Goal: Task Accomplishment & Management: Use online tool/utility

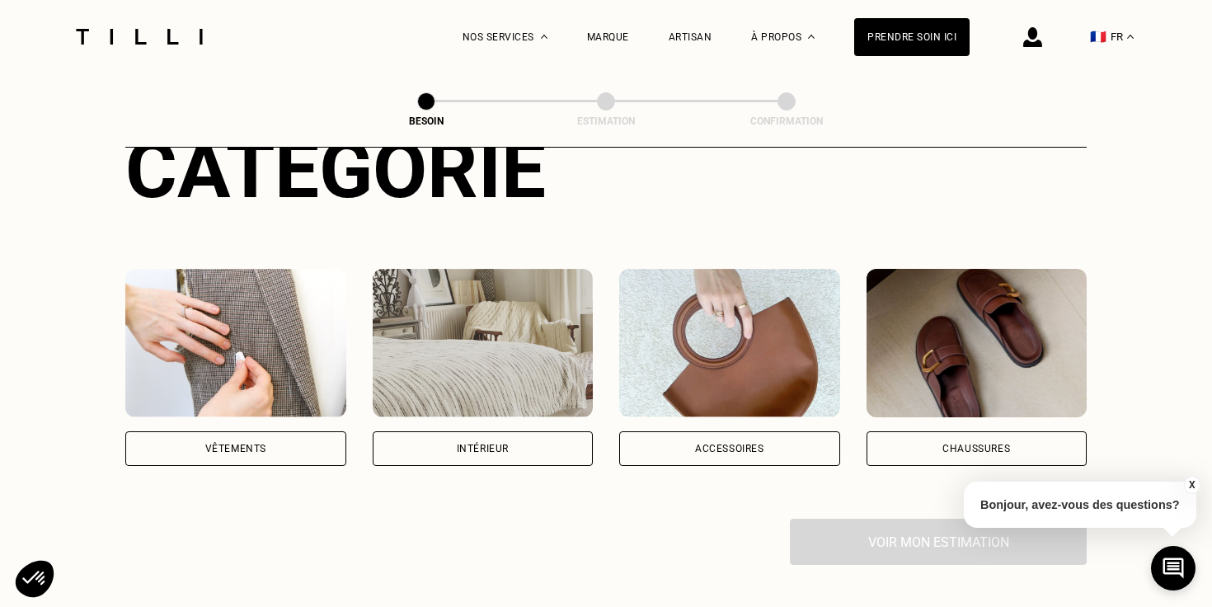
scroll to position [225, 0]
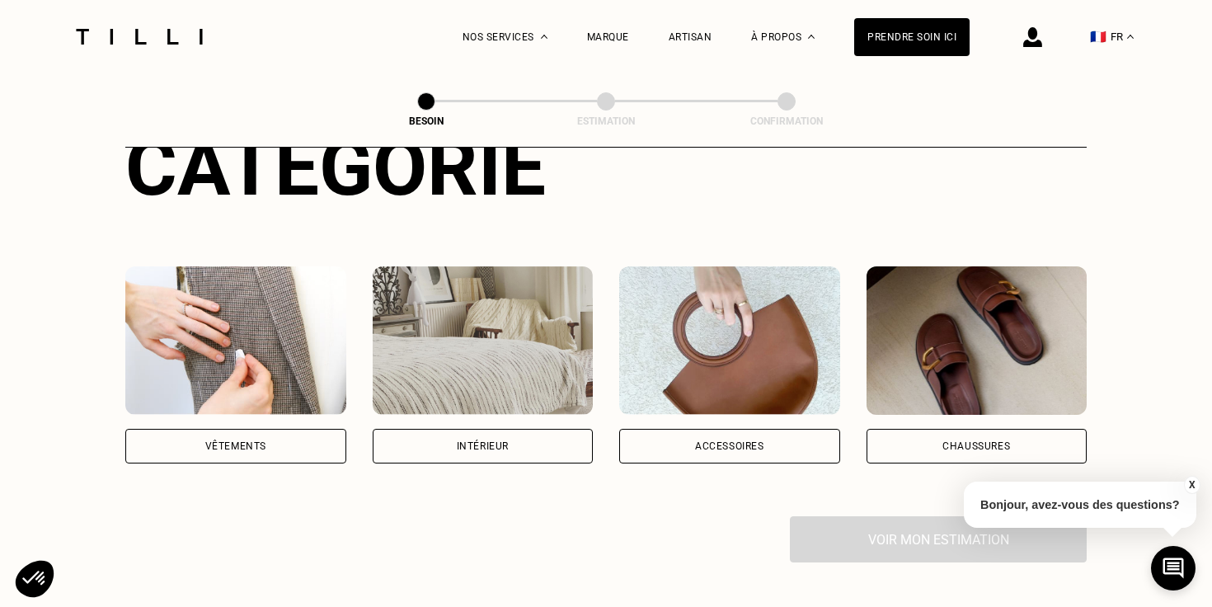
click at [299, 429] on div "Vêtements" at bounding box center [235, 446] width 221 height 35
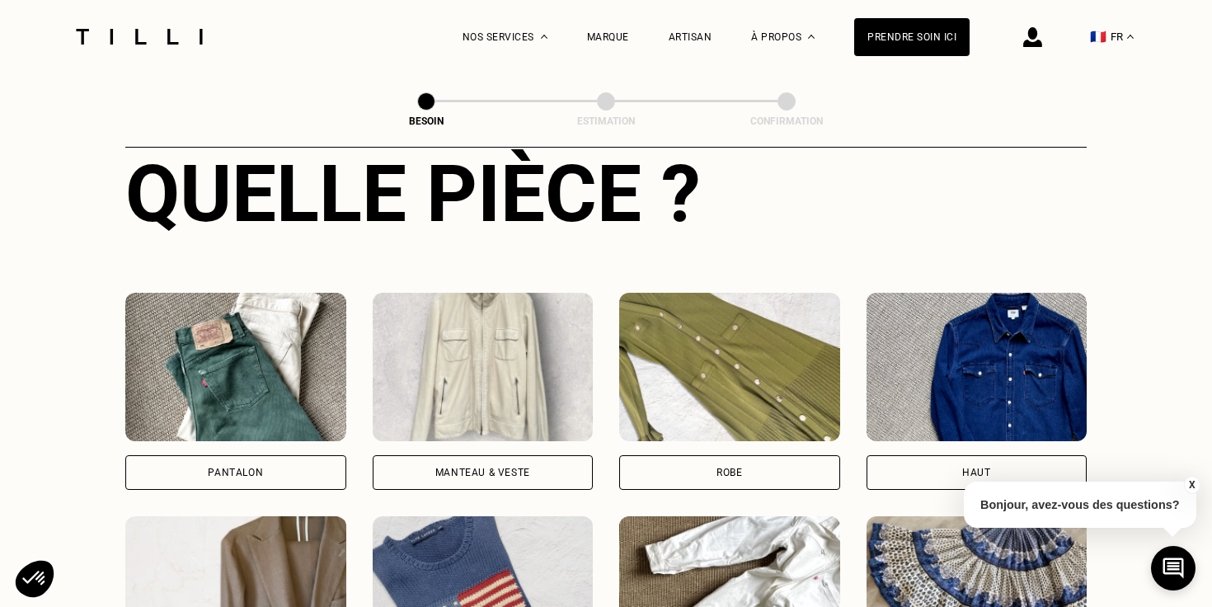
scroll to position [648, 0]
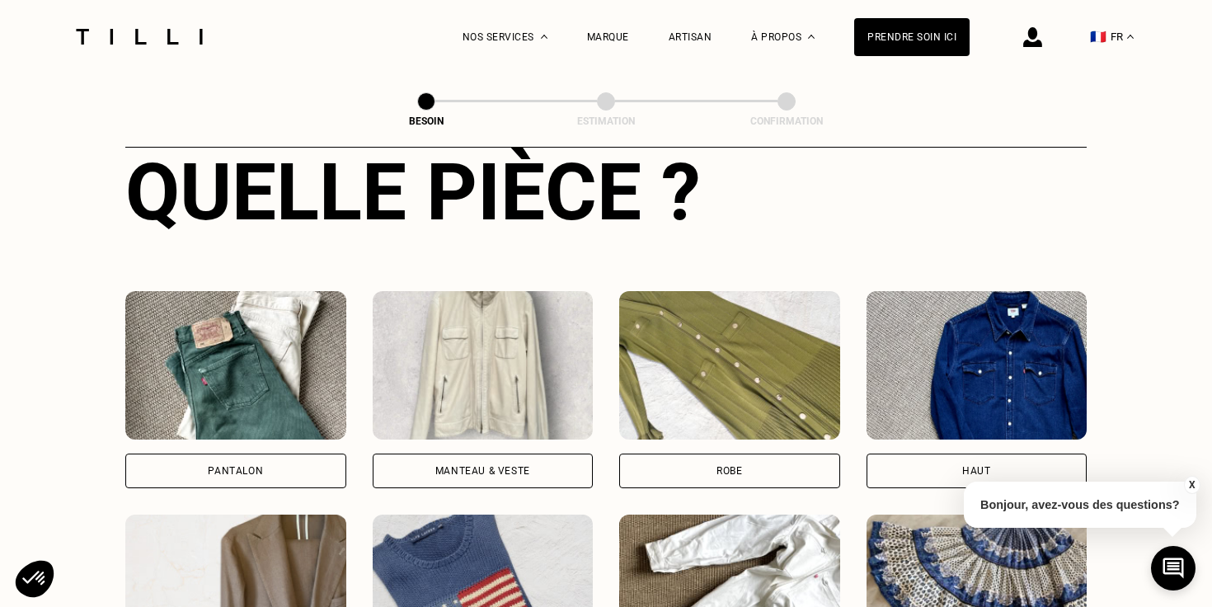
click at [311, 453] on div "Pantalon" at bounding box center [235, 470] width 221 height 35
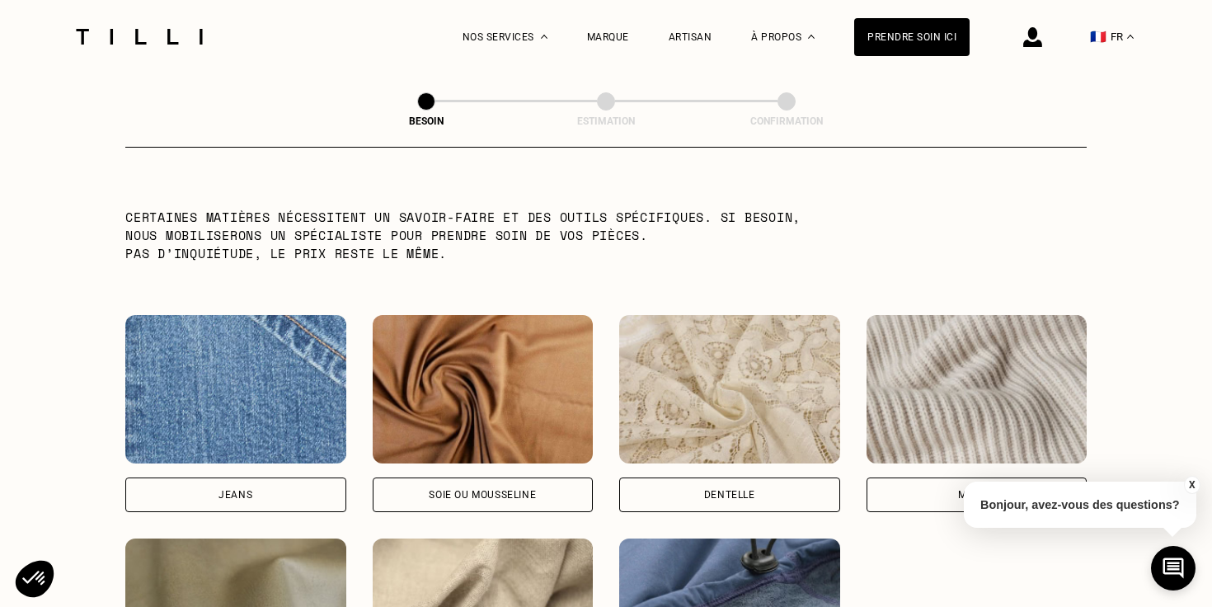
scroll to position [1626, 0]
click at [309, 407] on img at bounding box center [235, 388] width 221 height 148
select select "FR"
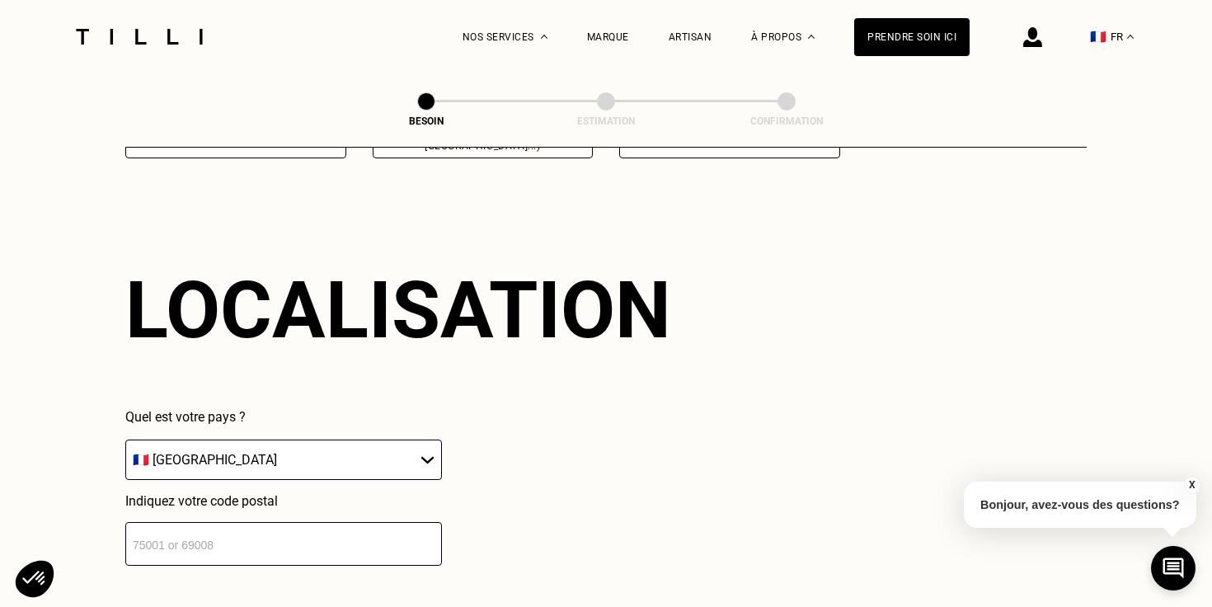
scroll to position [2201, 0]
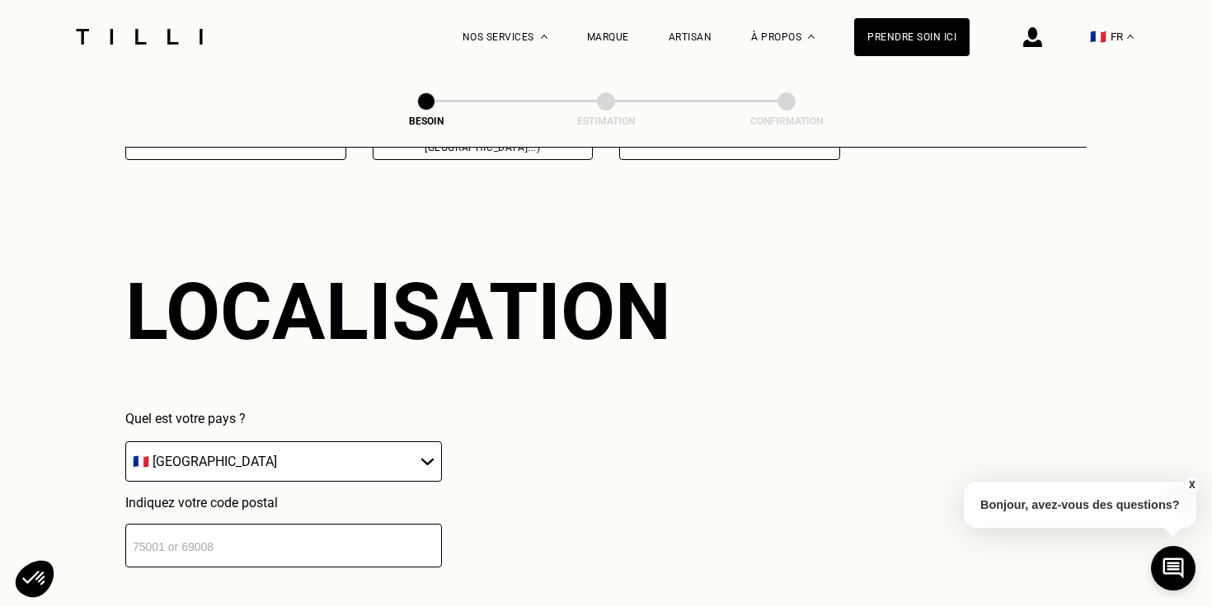
click at [289, 523] on input "number" at bounding box center [283, 545] width 317 height 44
type input "75009"
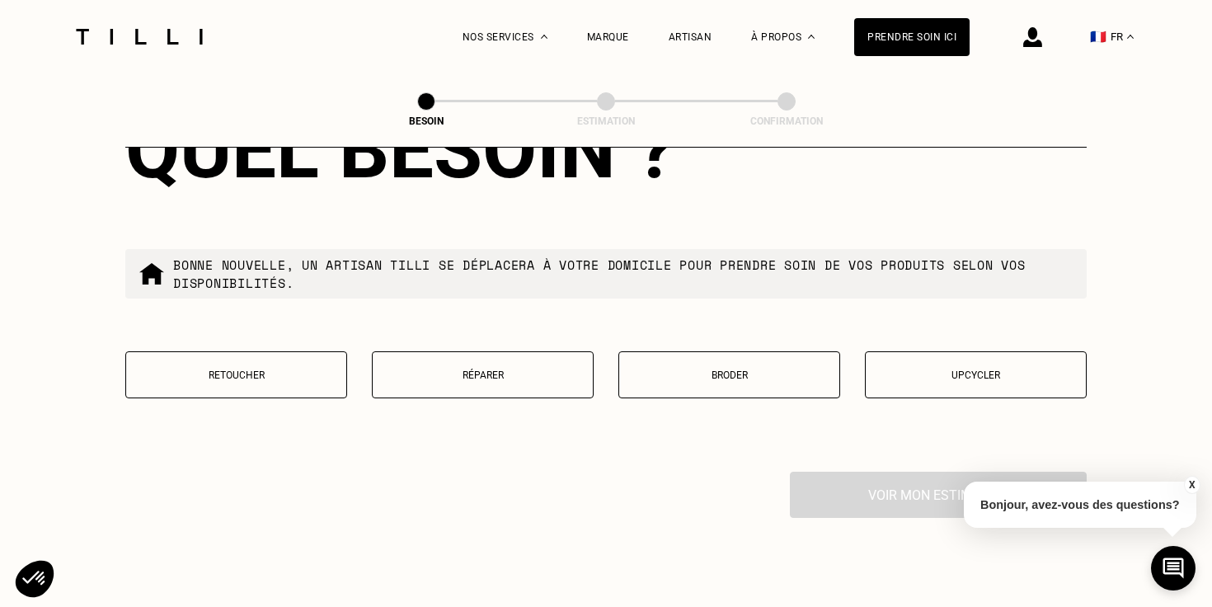
scroll to position [2771, 0]
click at [433, 368] on p "Réparer" at bounding box center [483, 374] width 204 height 12
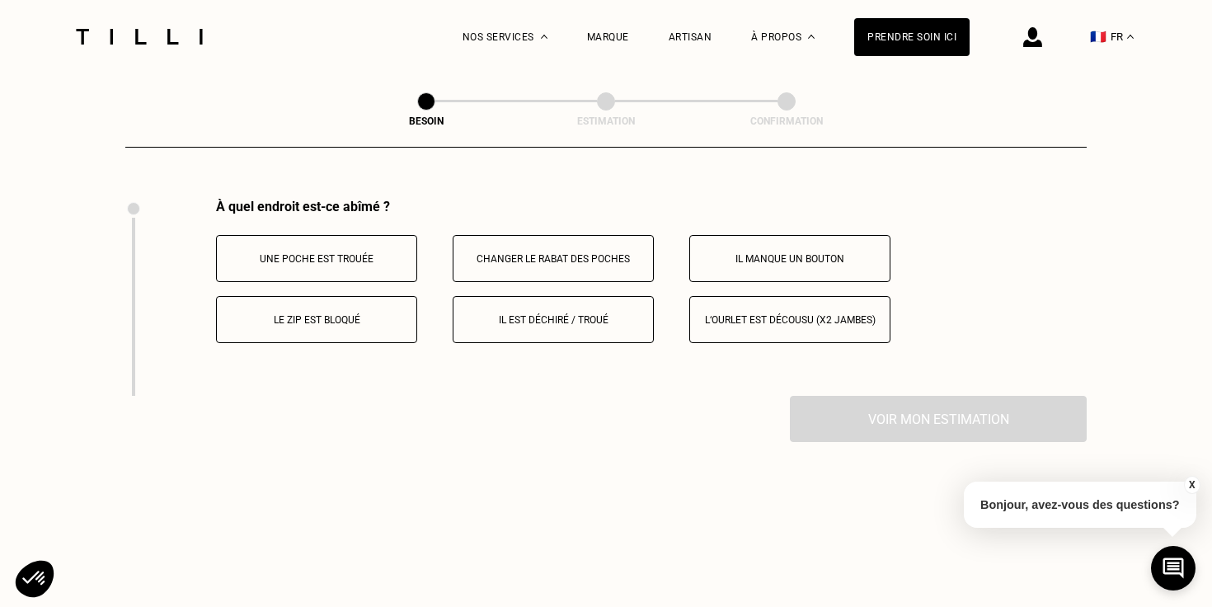
scroll to position [3046, 0]
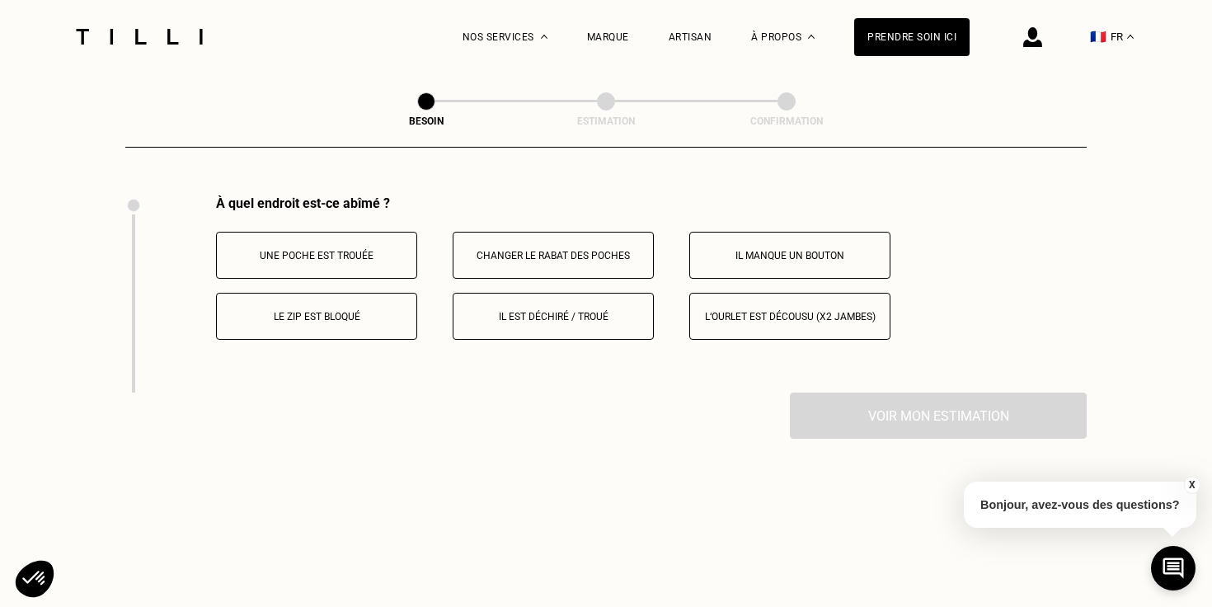
click at [378, 311] on button "Le zip est bloqué" at bounding box center [316, 316] width 201 height 47
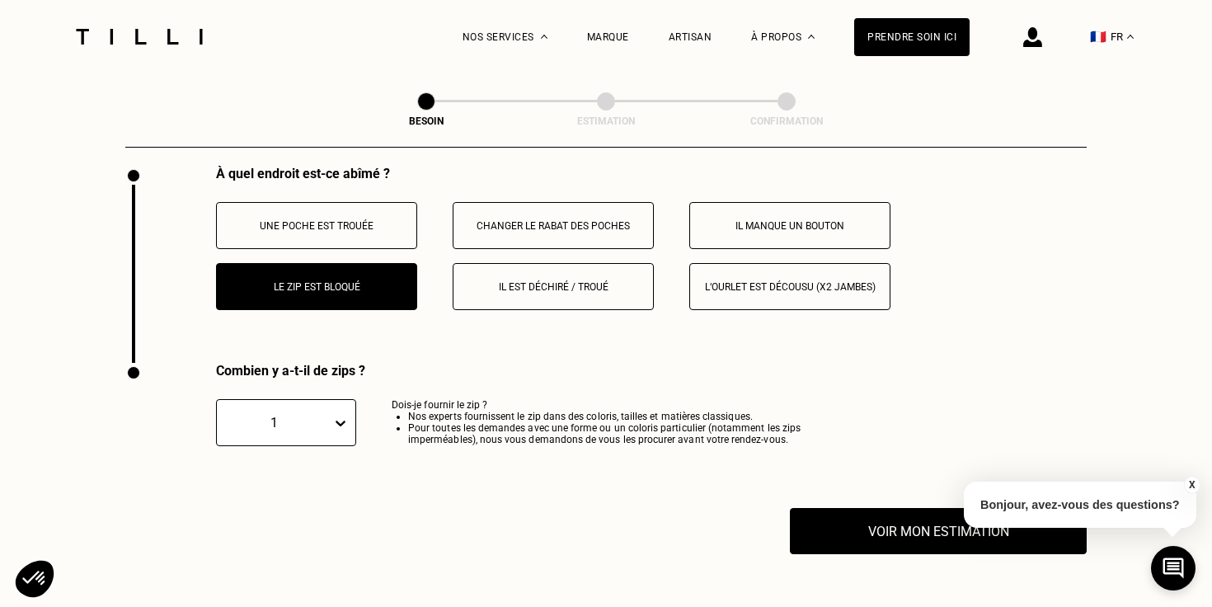
scroll to position [3168, 0]
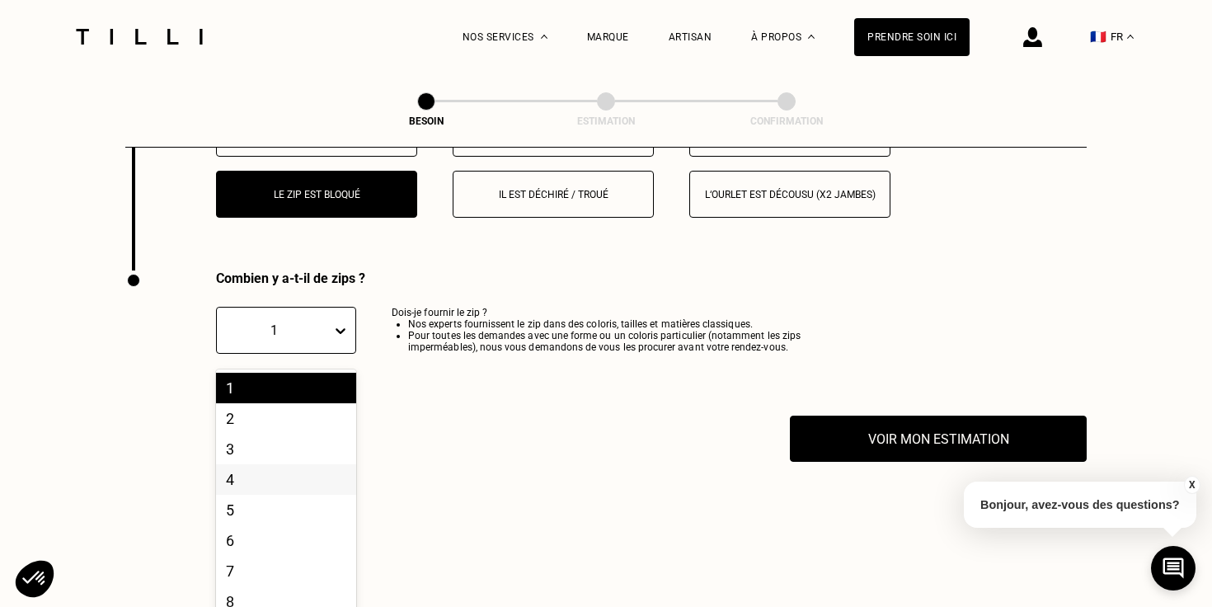
click at [307, 363] on div "4, 4 of 10. 10 results available. Use Up and Down to choose options, press Ente…" at bounding box center [286, 335] width 140 height 56
click at [462, 369] on div "Combien y a-t-il de zips ? 1, 1 of 10. 10 results available. Use Up and Down to…" at bounding box center [491, 342] width 732 height 145
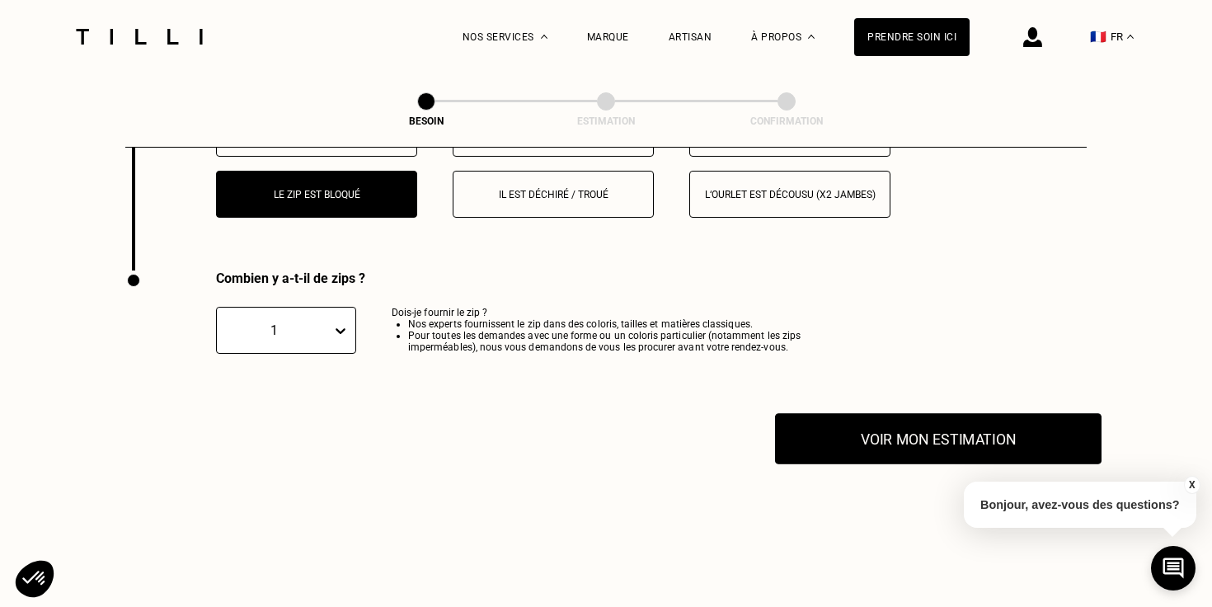
click at [818, 426] on button "Voir mon estimation" at bounding box center [938, 438] width 326 height 51
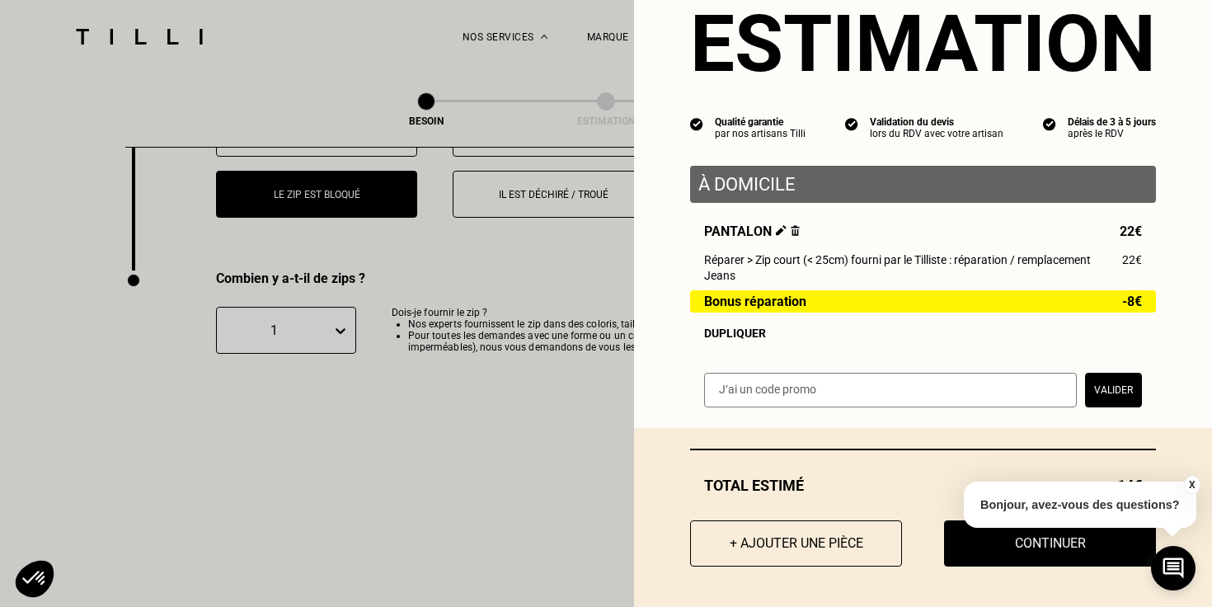
scroll to position [57, 0]
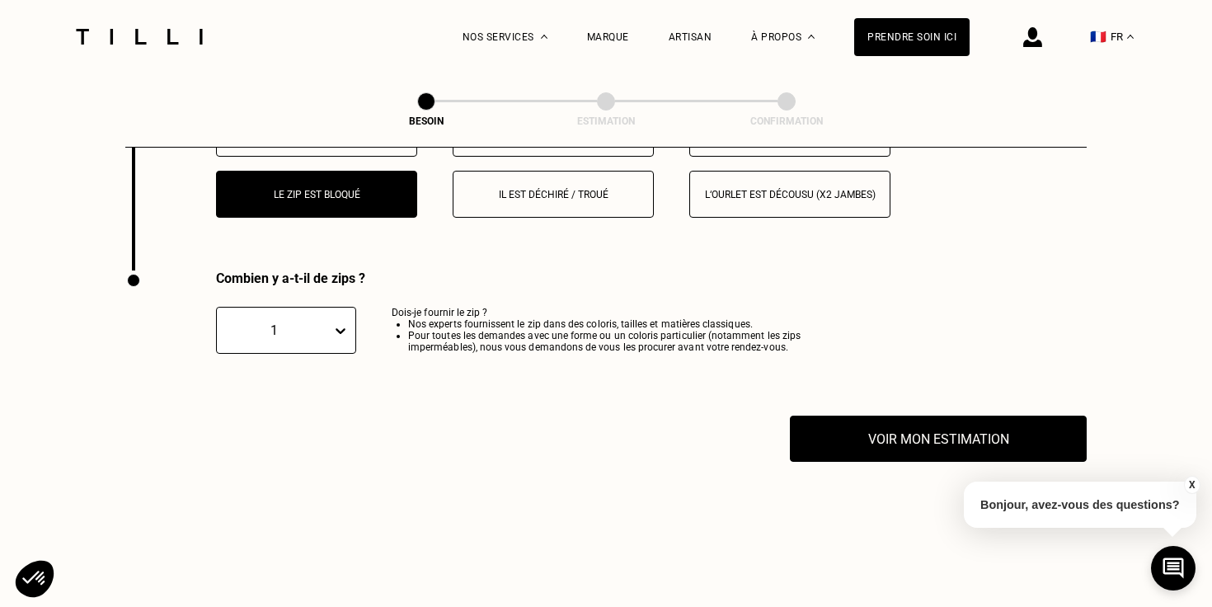
click at [1189, 487] on button "X" at bounding box center [1191, 485] width 16 height 18
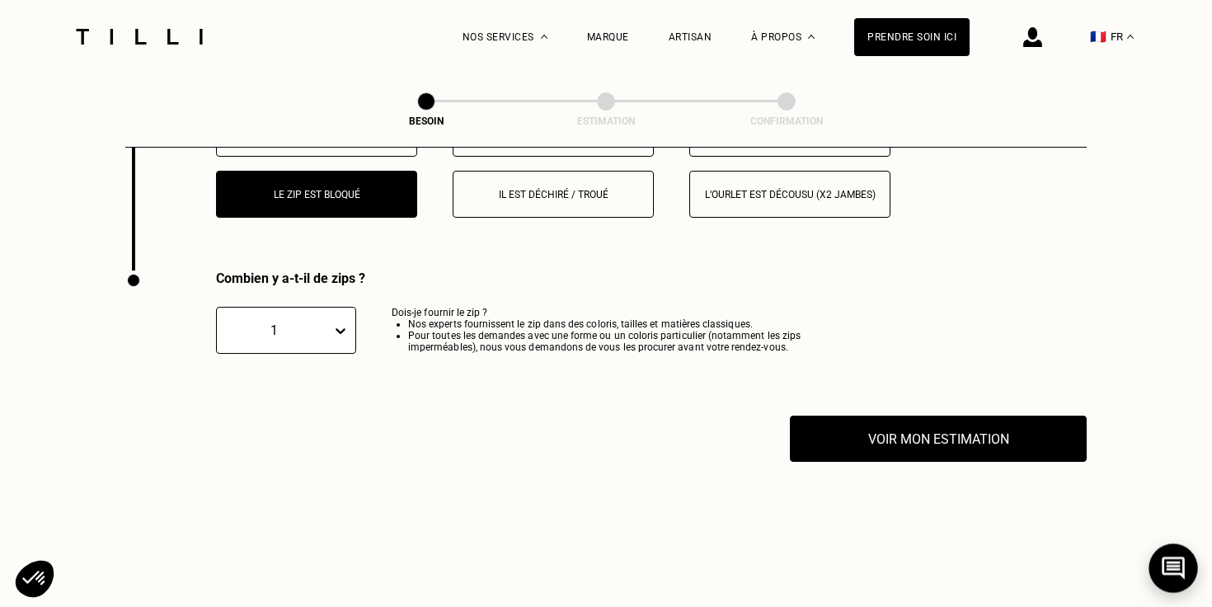
click at [1161, 565] on icon at bounding box center [1172, 567] width 23 height 23
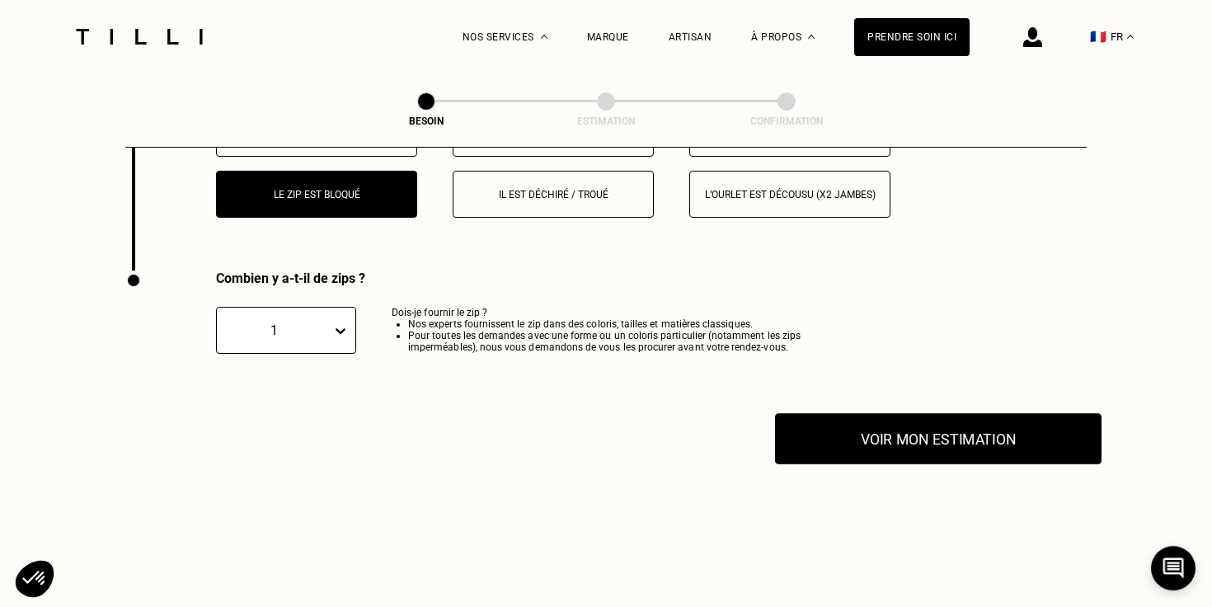
click at [948, 427] on button "Voir mon estimation" at bounding box center [938, 438] width 326 height 51
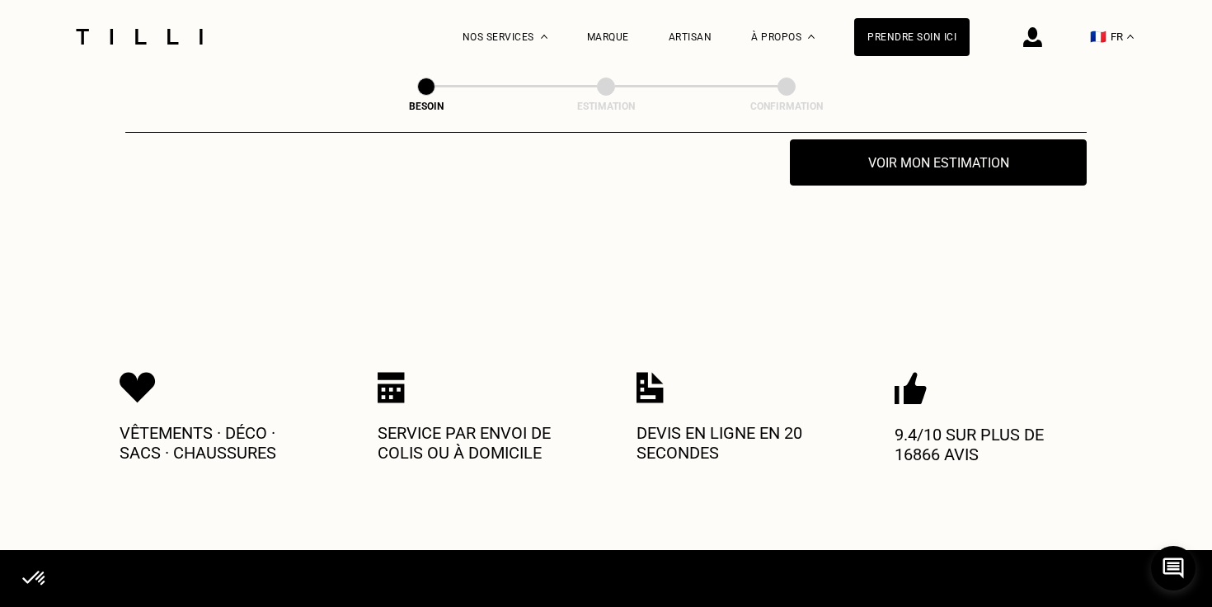
scroll to position [3505, 0]
